Goal: Information Seeking & Learning: Find specific fact

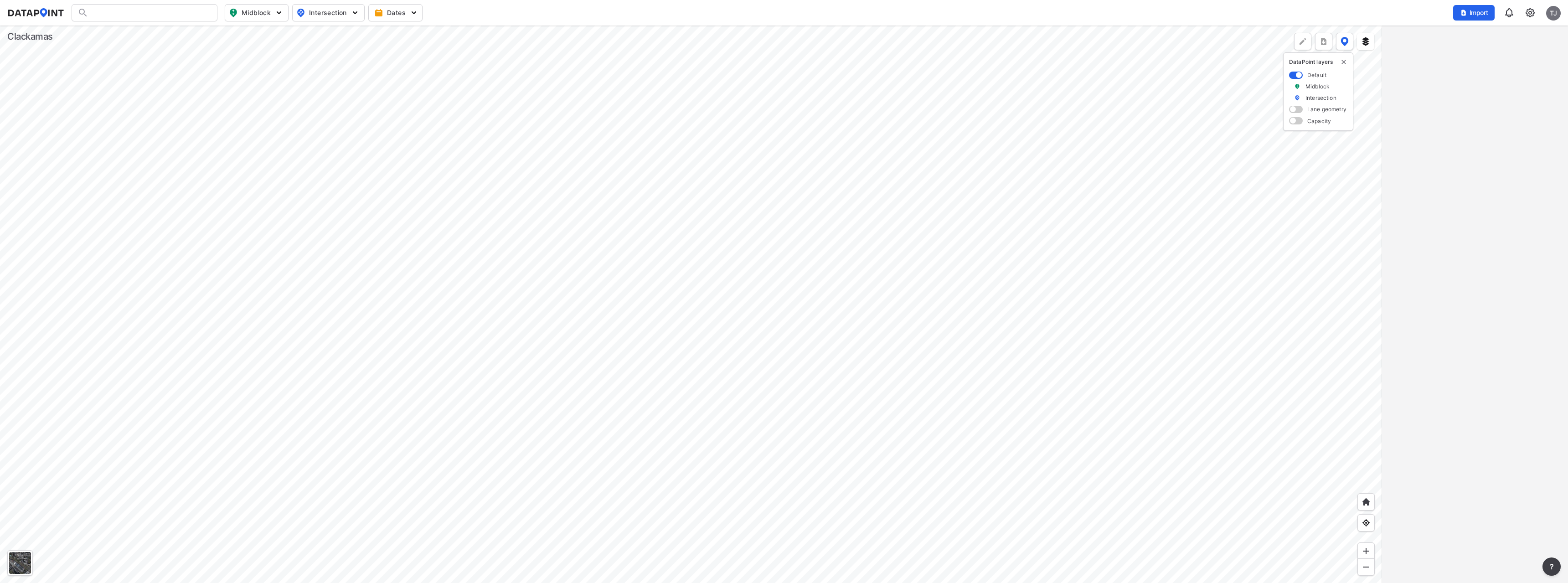
click at [117, 12] on div at bounding box center [145, 13] width 146 height 17
click at [134, 15] on div at bounding box center [145, 13] width 146 height 17
click at [129, 11] on input "Search" at bounding box center [150, 13] width 123 height 15
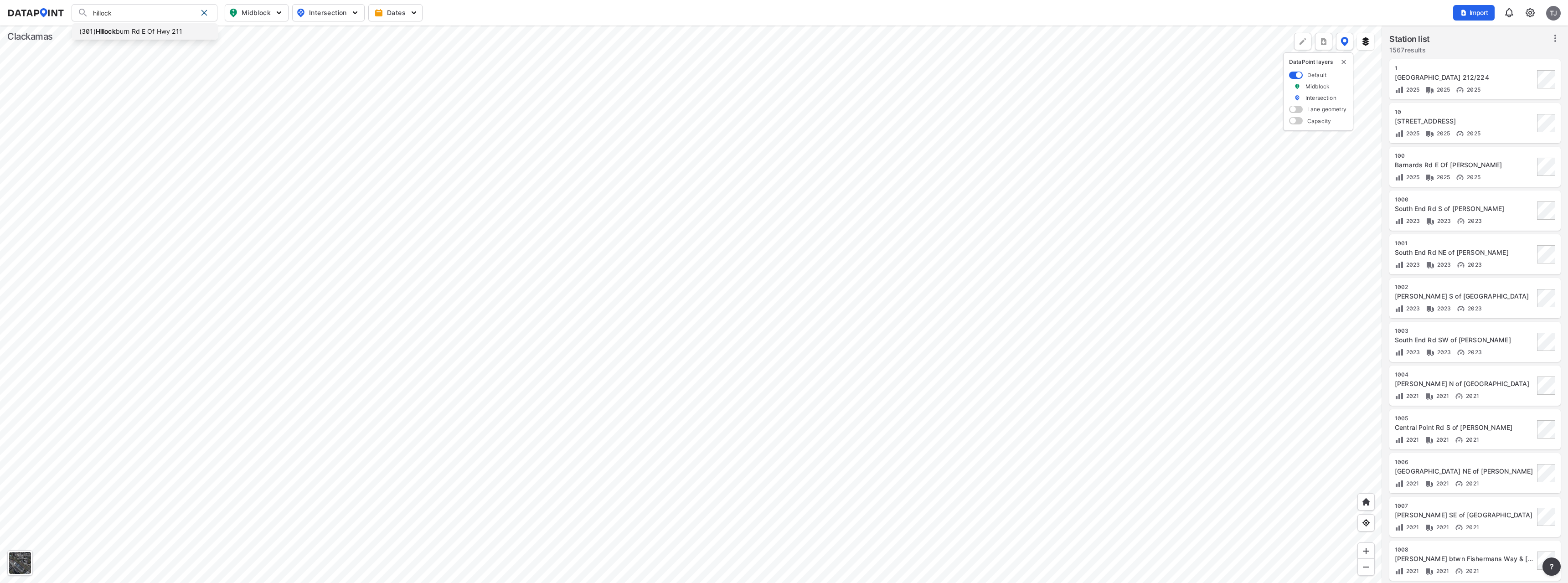
click at [136, 32] on li "([STREET_ADDRESS]" at bounding box center [145, 31] width 146 height 16
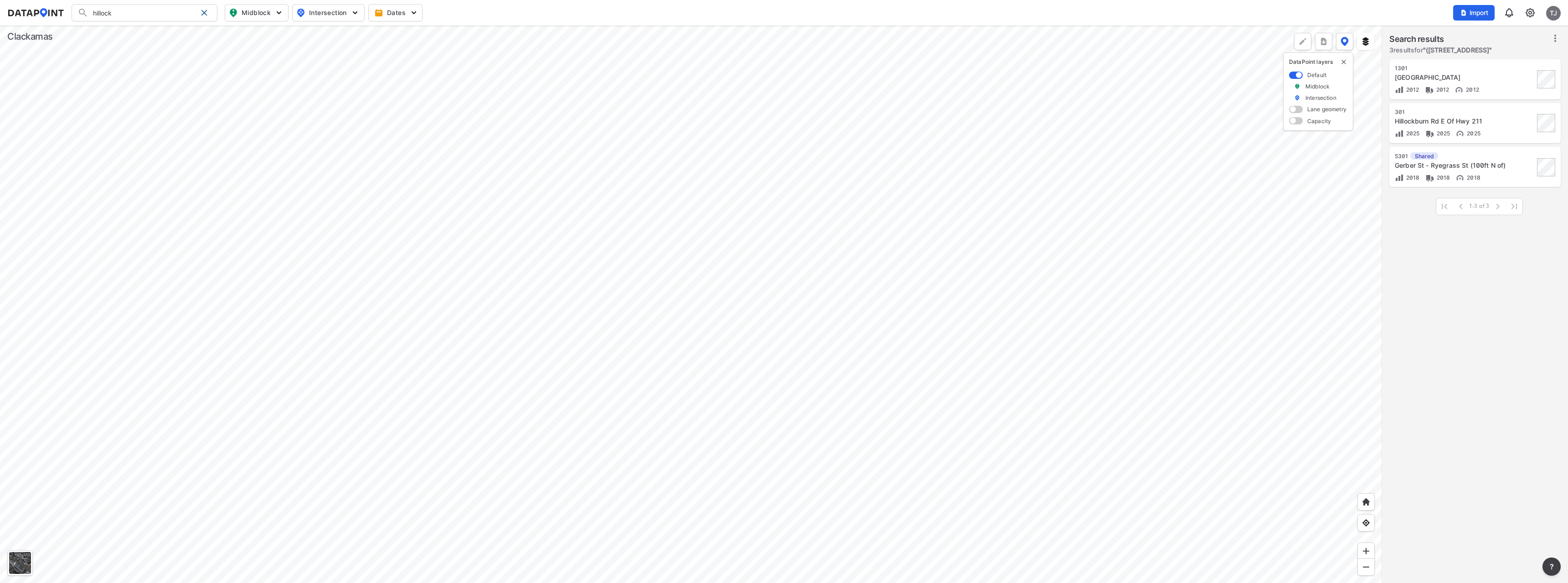
type input "([STREET_ADDRESS]"
click at [615, 304] on div at bounding box center [691, 304] width 1382 height 557
click at [206, 13] on span at bounding box center [204, 13] width 7 height 7
click at [502, 175] on div at bounding box center [691, 304] width 1382 height 557
click at [496, 104] on div at bounding box center [691, 304] width 1382 height 557
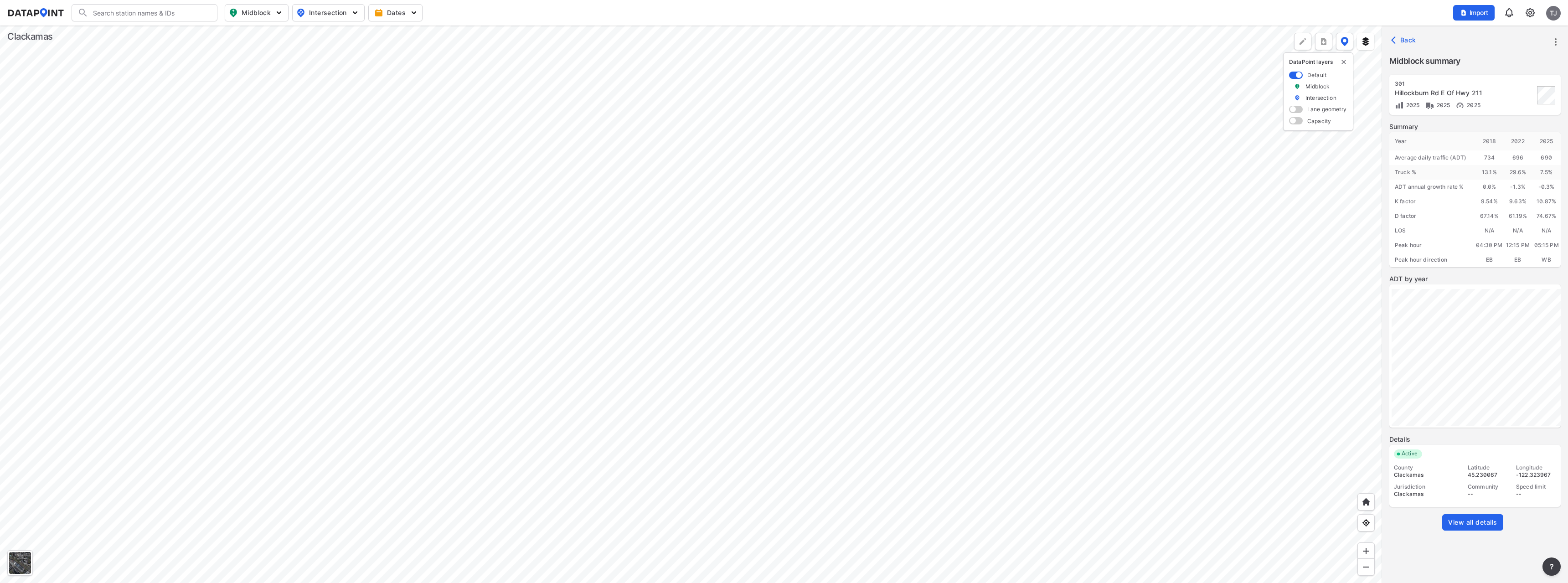
click at [1365, 44] on img at bounding box center [1365, 41] width 9 height 9
click at [1104, 170] on div at bounding box center [691, 304] width 1382 height 557
click at [1364, 43] on img at bounding box center [1365, 41] width 9 height 9
click at [20, 560] on div at bounding box center [20, 563] width 22 height 22
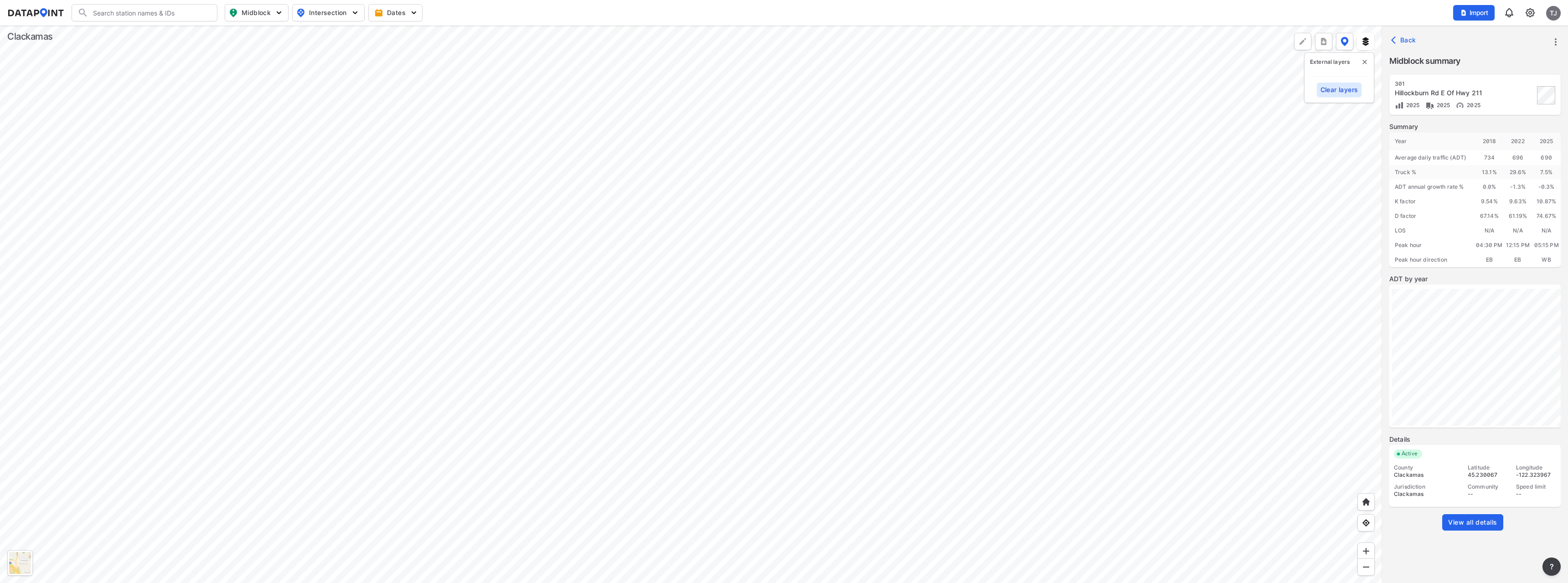
click at [21, 557] on div at bounding box center [20, 563] width 22 height 22
click at [21, 559] on div at bounding box center [20, 563] width 22 height 22
click at [565, 379] on div at bounding box center [691, 304] width 1382 height 557
click at [494, 56] on div at bounding box center [691, 304] width 1382 height 557
click at [1458, 522] on span "View all details" at bounding box center [1472, 522] width 49 height 9
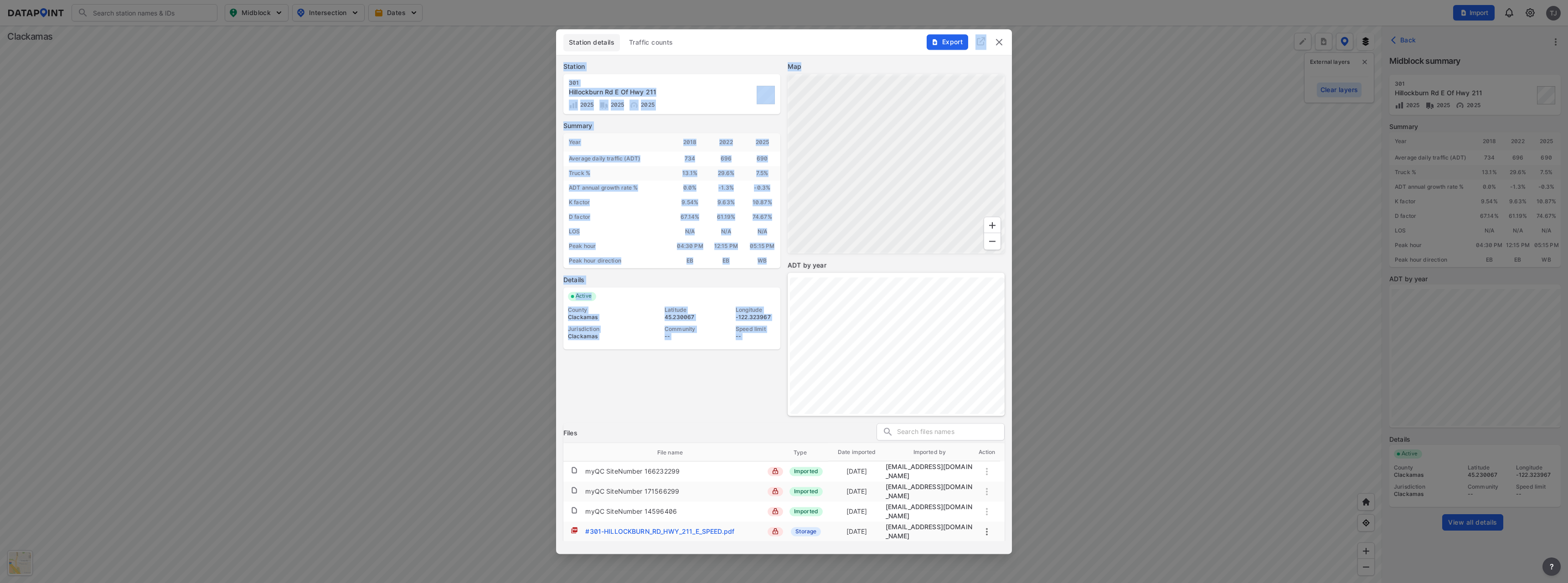
drag, startPoint x: 735, startPoint y: 34, endPoint x: 928, endPoint y: 63, distance: 195.2
click at [929, 63] on div "Station details Traffic counts Export Station [STREET_ADDRESS] 2025 2025 Summar…" at bounding box center [784, 292] width 456 height 525
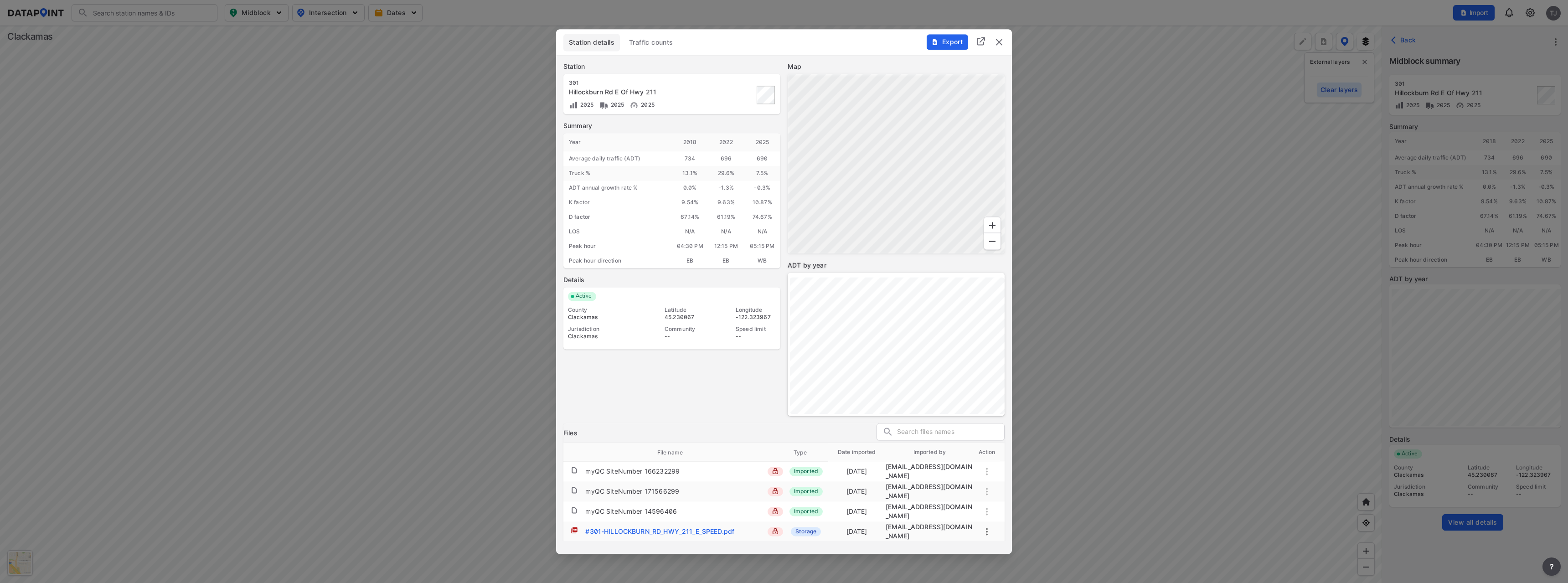
click at [842, 39] on div "Station details Traffic counts" at bounding box center [784, 42] width 441 height 17
drag, startPoint x: 482, startPoint y: 146, endPoint x: 306, endPoint y: 224, distance: 192.5
click at [306, 224] on div at bounding box center [784, 292] width 1568 height 583
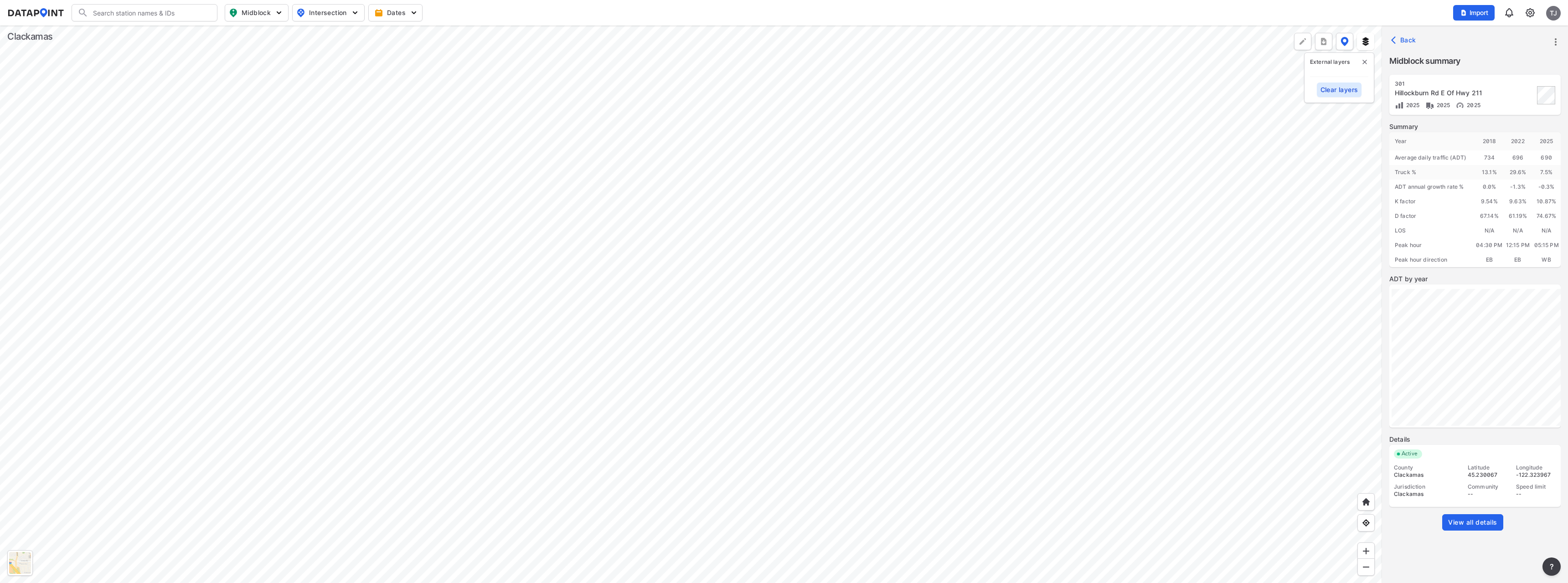
click at [309, 270] on div at bounding box center [691, 304] width 1382 height 557
click at [227, 305] on div at bounding box center [691, 304] width 1382 height 557
click at [279, 391] on div at bounding box center [691, 304] width 1382 height 557
click at [269, 416] on div at bounding box center [691, 304] width 1382 height 557
click at [580, 349] on div at bounding box center [691, 304] width 1382 height 557
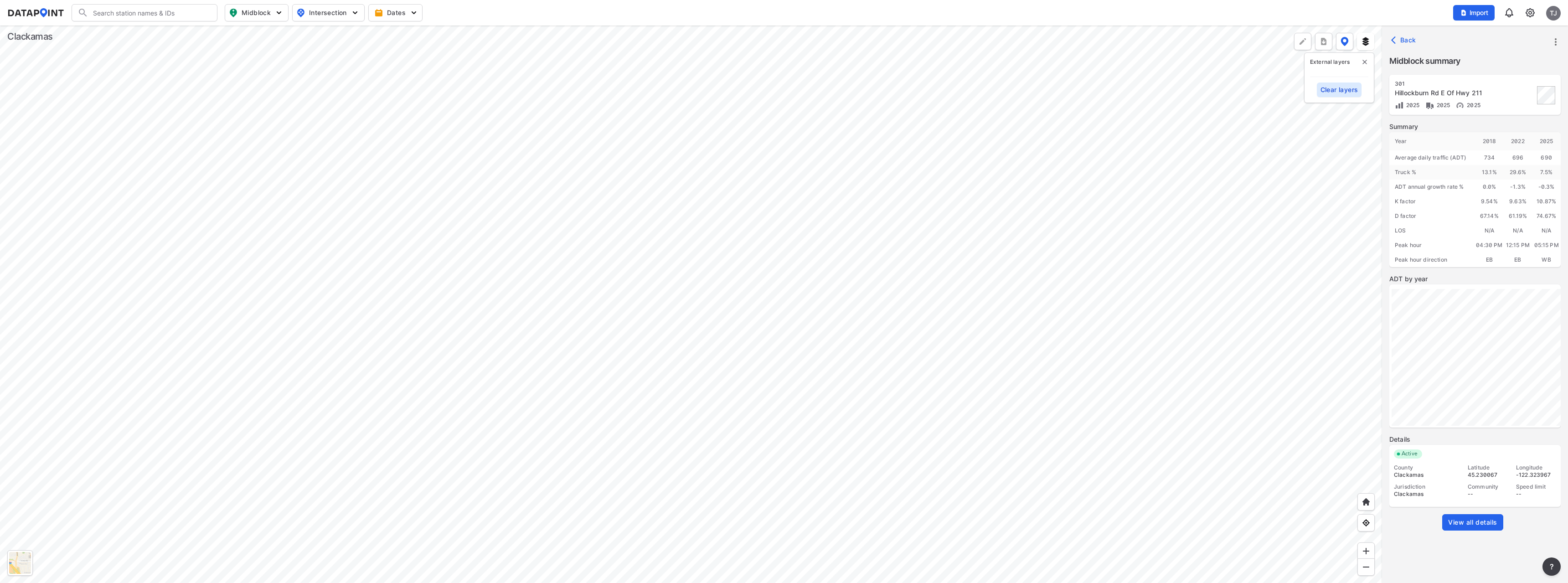
click at [592, 369] on div at bounding box center [691, 304] width 1382 height 557
click at [539, 429] on div at bounding box center [691, 304] width 1382 height 557
click at [484, 441] on div at bounding box center [691, 304] width 1382 height 557
click at [1466, 520] on span "View all details" at bounding box center [1472, 522] width 49 height 9
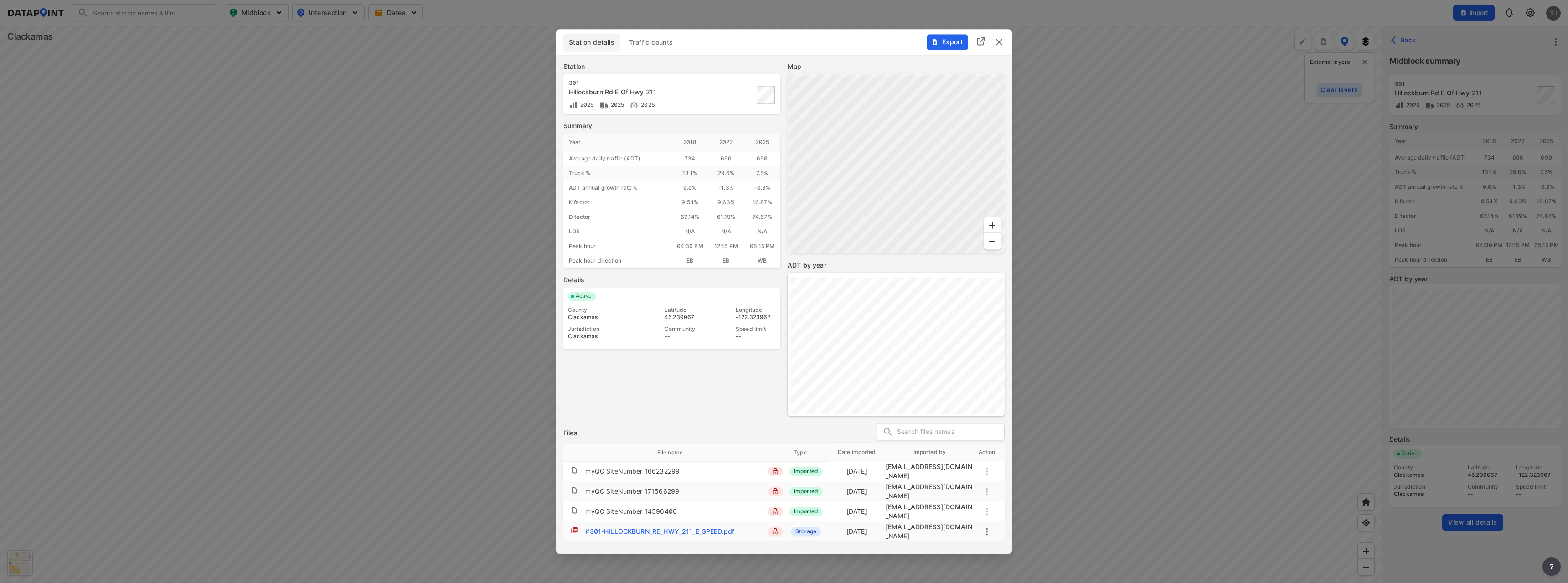
drag, startPoint x: 866, startPoint y: 39, endPoint x: 963, endPoint y: 60, distance: 99.2
click at [1006, 54] on div "Station details Traffic counts Export" at bounding box center [784, 42] width 456 height 26
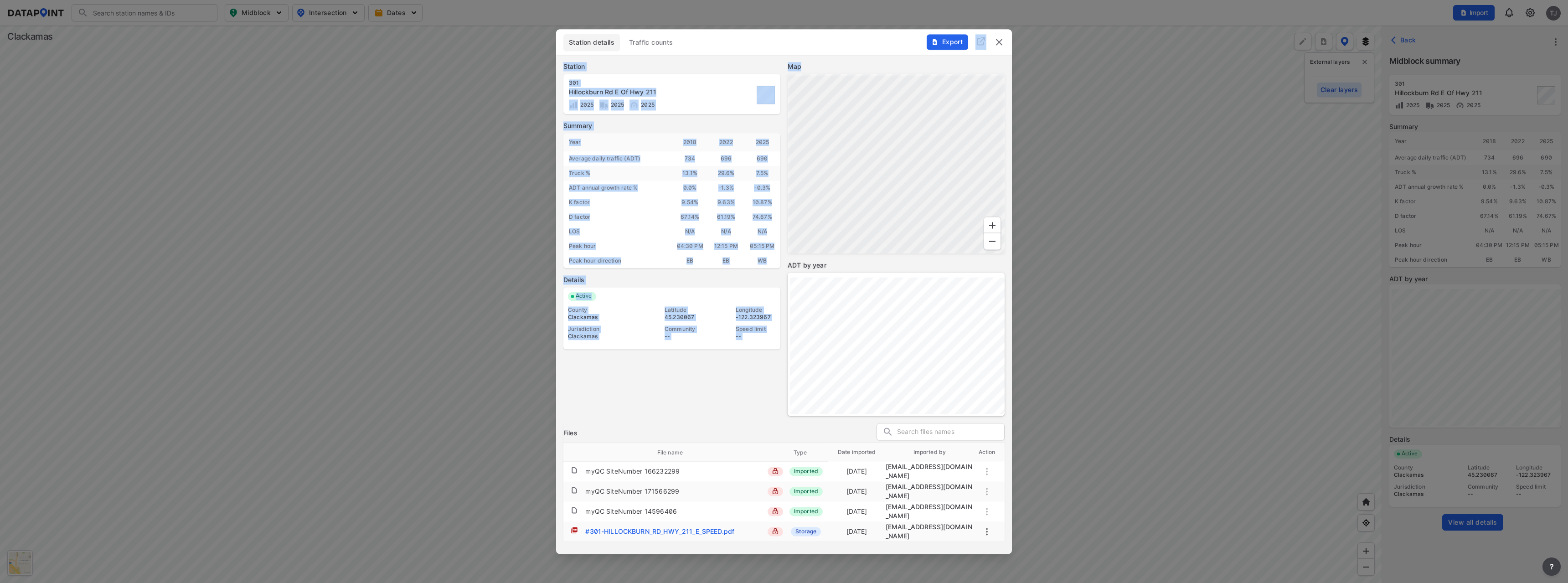
drag, startPoint x: 904, startPoint y: 41, endPoint x: 908, endPoint y: 59, distance: 18.4
click at [908, 59] on div "Station details Traffic counts Export Station [STREET_ADDRESS] 2025 2025 Summar…" at bounding box center [784, 292] width 456 height 525
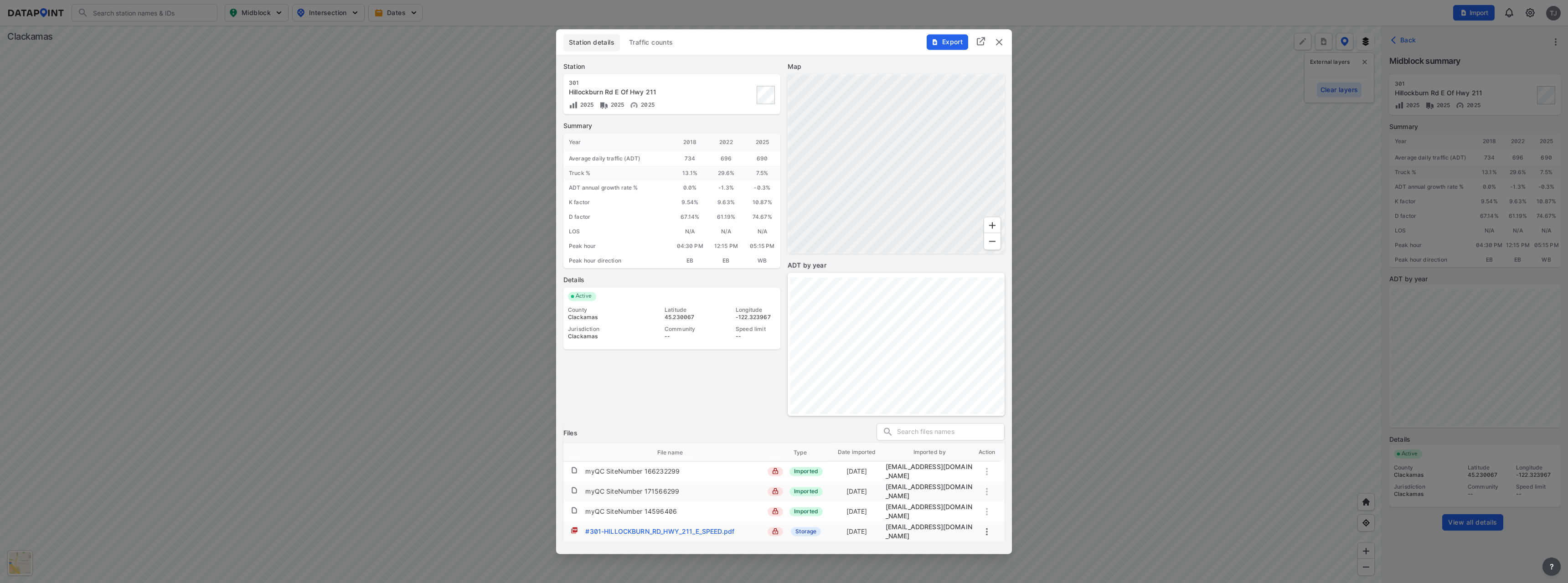
click at [851, 43] on div "Station details Traffic counts" at bounding box center [784, 42] width 441 height 17
click at [663, 42] on span "Traffic counts" at bounding box center [651, 42] width 44 height 9
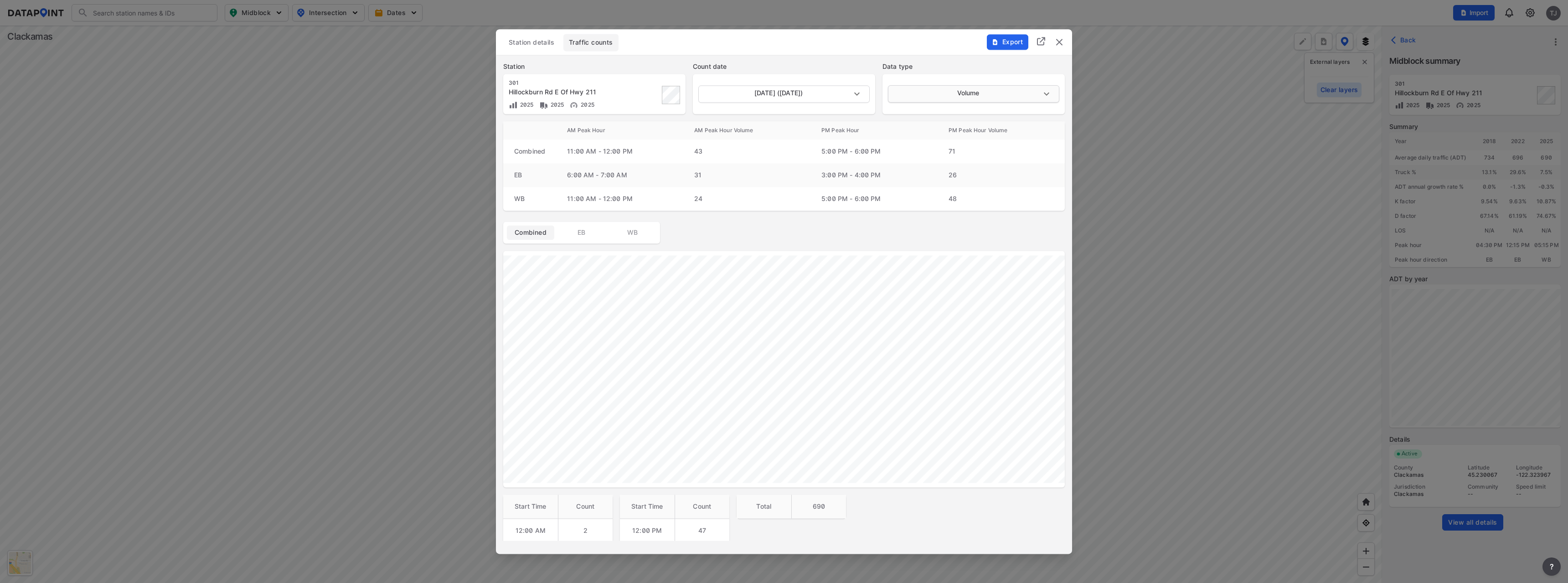
click at [962, 98] on body "Search Please enter a search term. Midblock Intersection Dates Import TJ Import…" at bounding box center [784, 292] width 1568 height 583
click at [926, 131] on li "Speed" at bounding box center [973, 128] width 170 height 17
click at [942, 94] on body "Search Please enter a search term. Midblock Intersection Dates Import TJ Import…" at bounding box center [784, 292] width 1568 height 583
click at [912, 57] on li "Volume" at bounding box center [973, 59] width 170 height 17
type input "Volume"
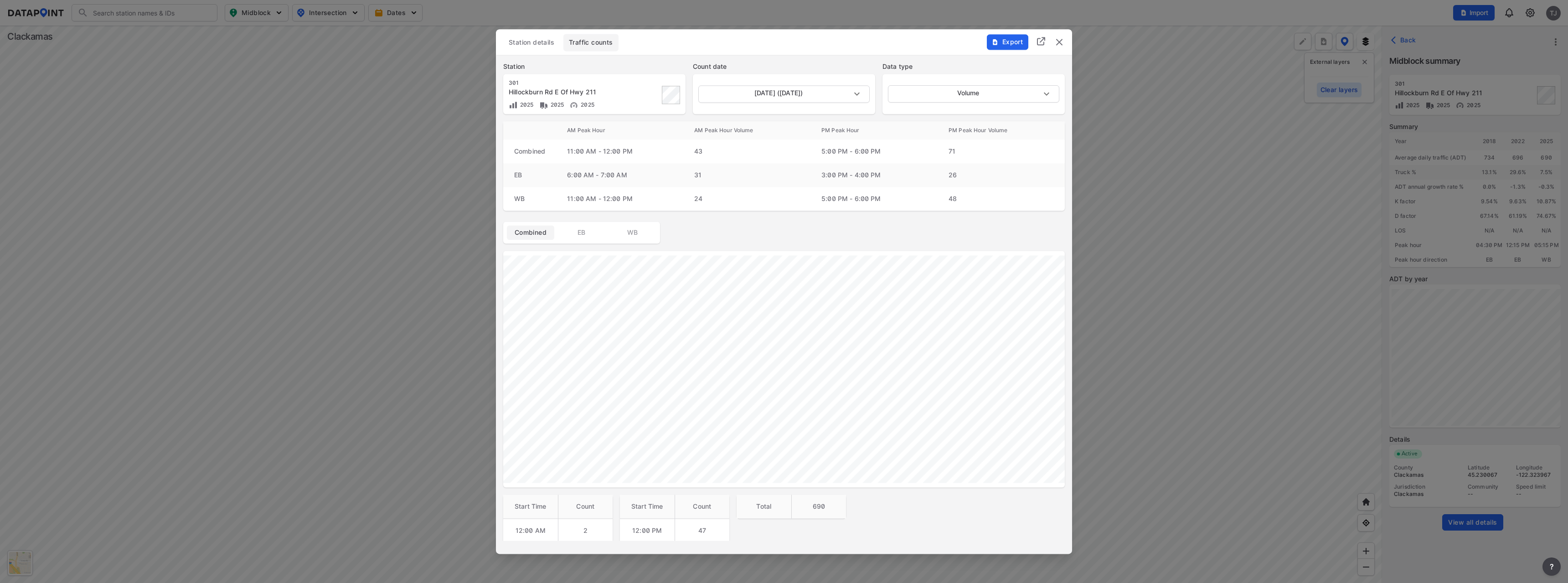
click at [1057, 37] on img "delete" at bounding box center [1059, 42] width 11 height 11
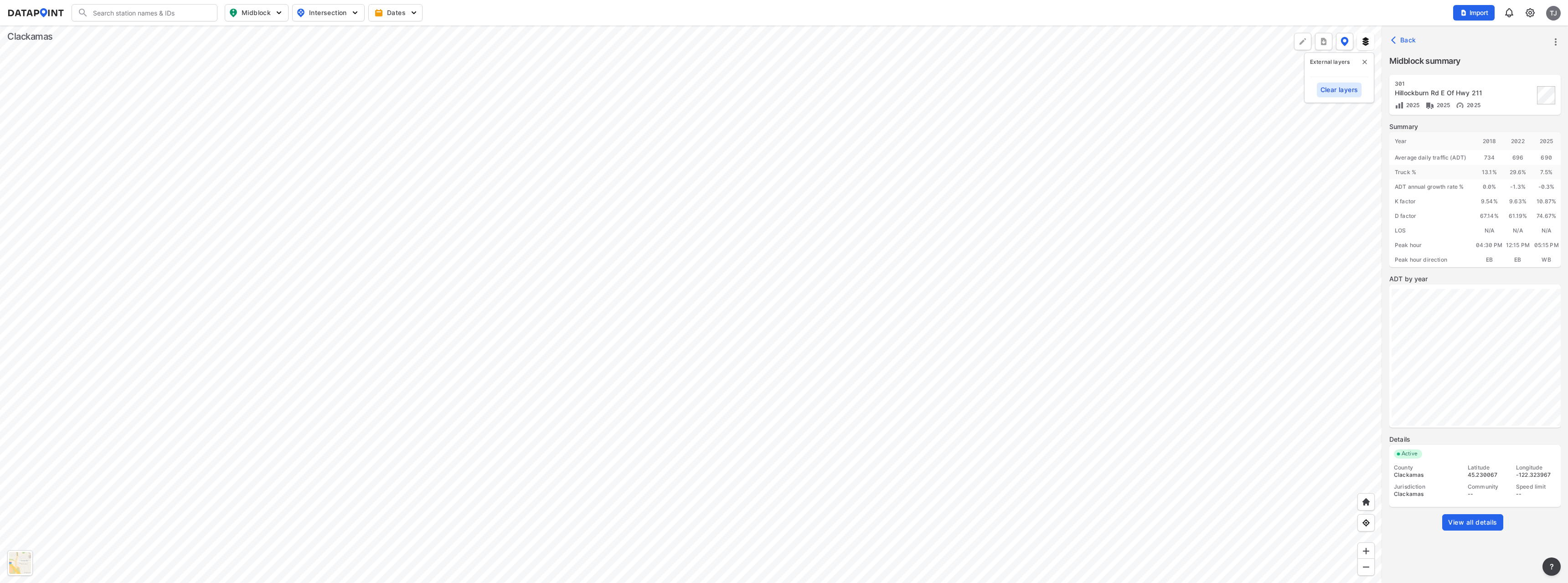
click at [553, 196] on div at bounding box center [691, 304] width 1382 height 557
click at [443, 256] on div at bounding box center [691, 304] width 1382 height 557
click at [491, 335] on div at bounding box center [691, 304] width 1382 height 557
click at [451, 293] on div at bounding box center [691, 304] width 1382 height 557
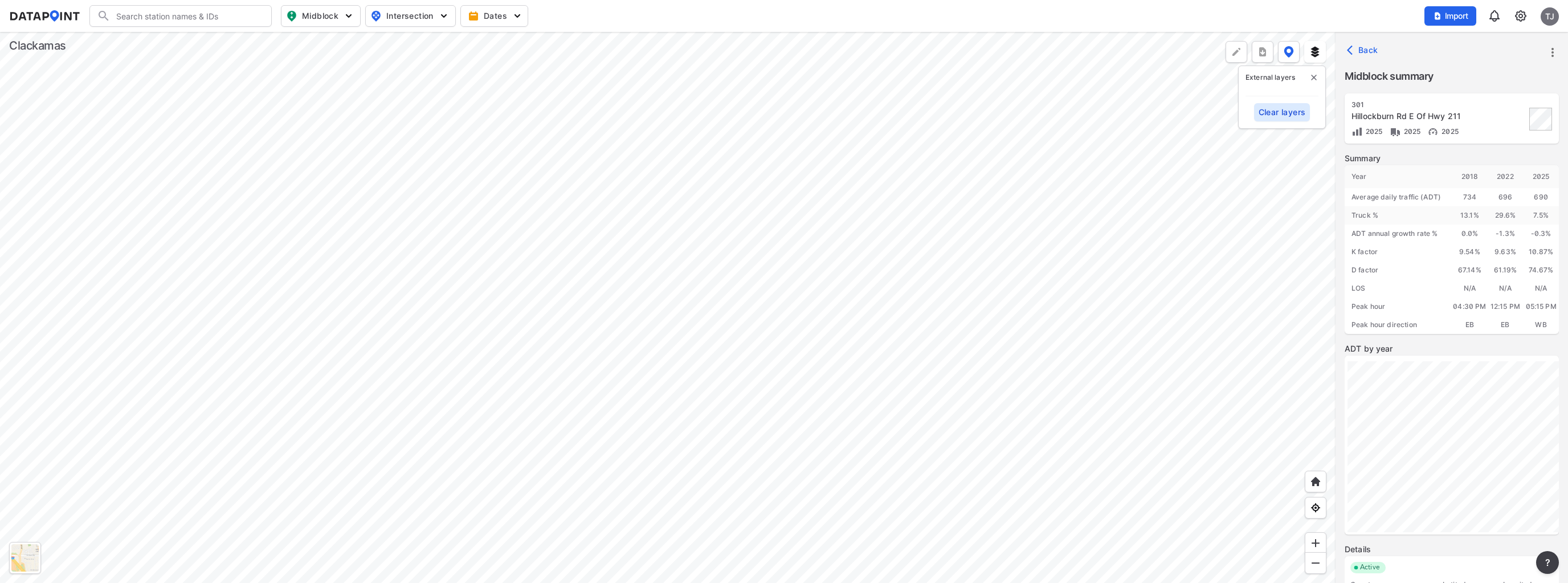
click at [517, 349] on div at bounding box center [667, 307] width 1335 height 551
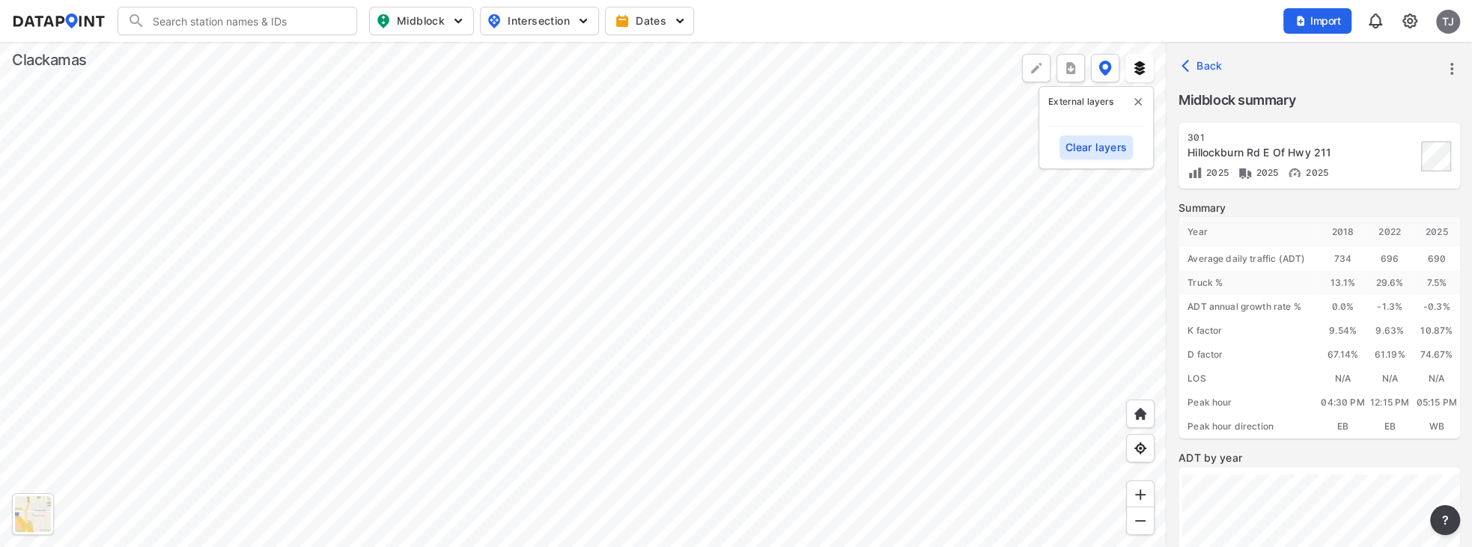
click at [455, 216] on div at bounding box center [583, 294] width 1167 height 505
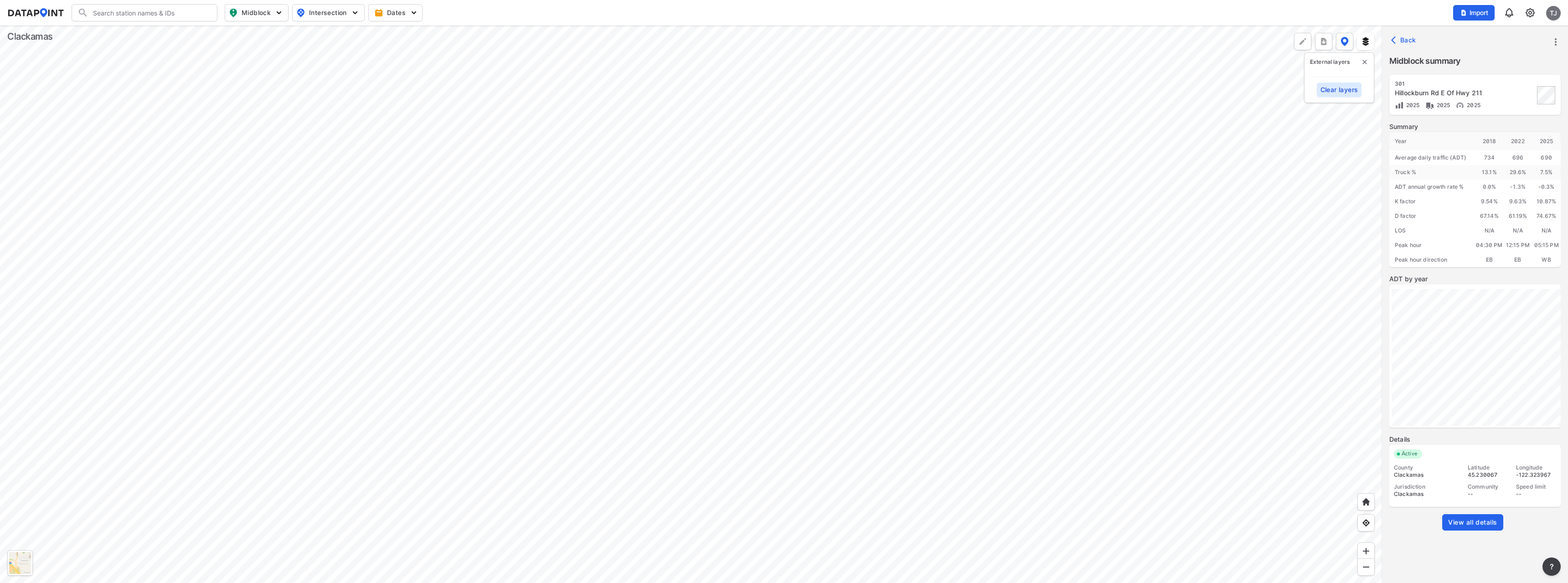
click at [360, 242] on div at bounding box center [691, 304] width 1382 height 557
click at [447, 274] on div at bounding box center [691, 304] width 1382 height 557
